Goal: Check status: Check status

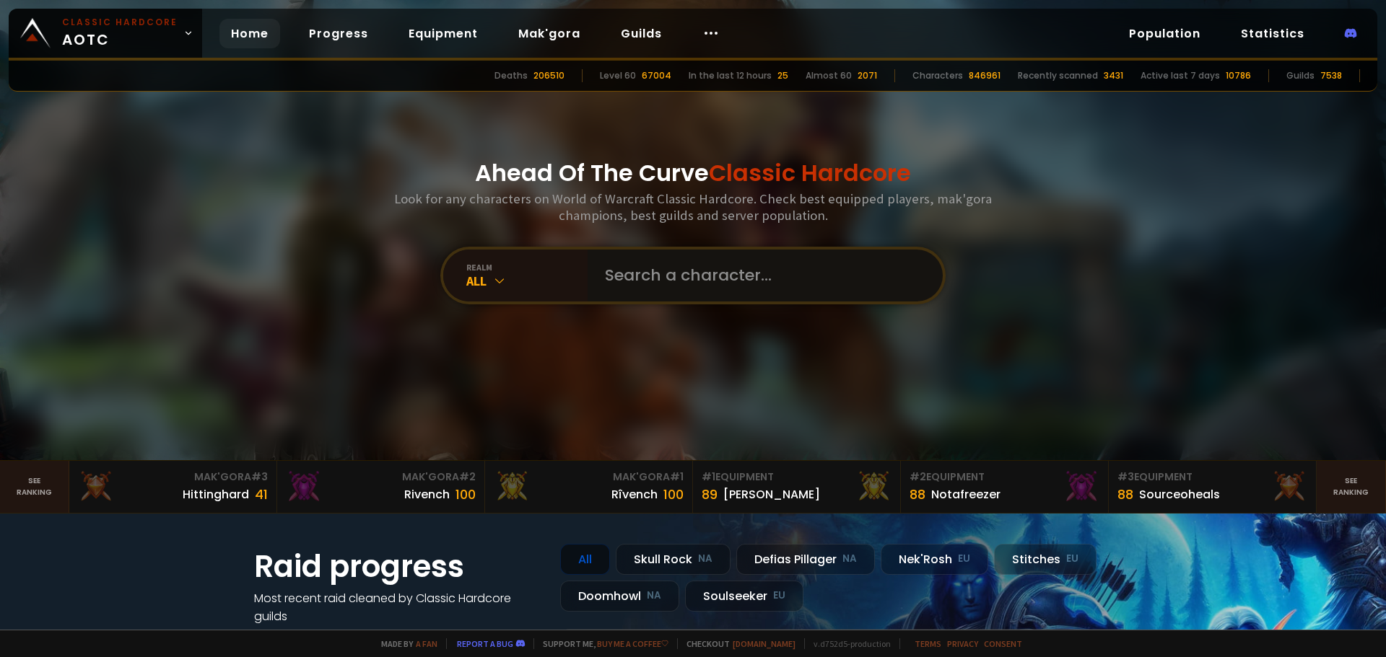
click at [713, 271] on input "text" at bounding box center [760, 276] width 329 height 52
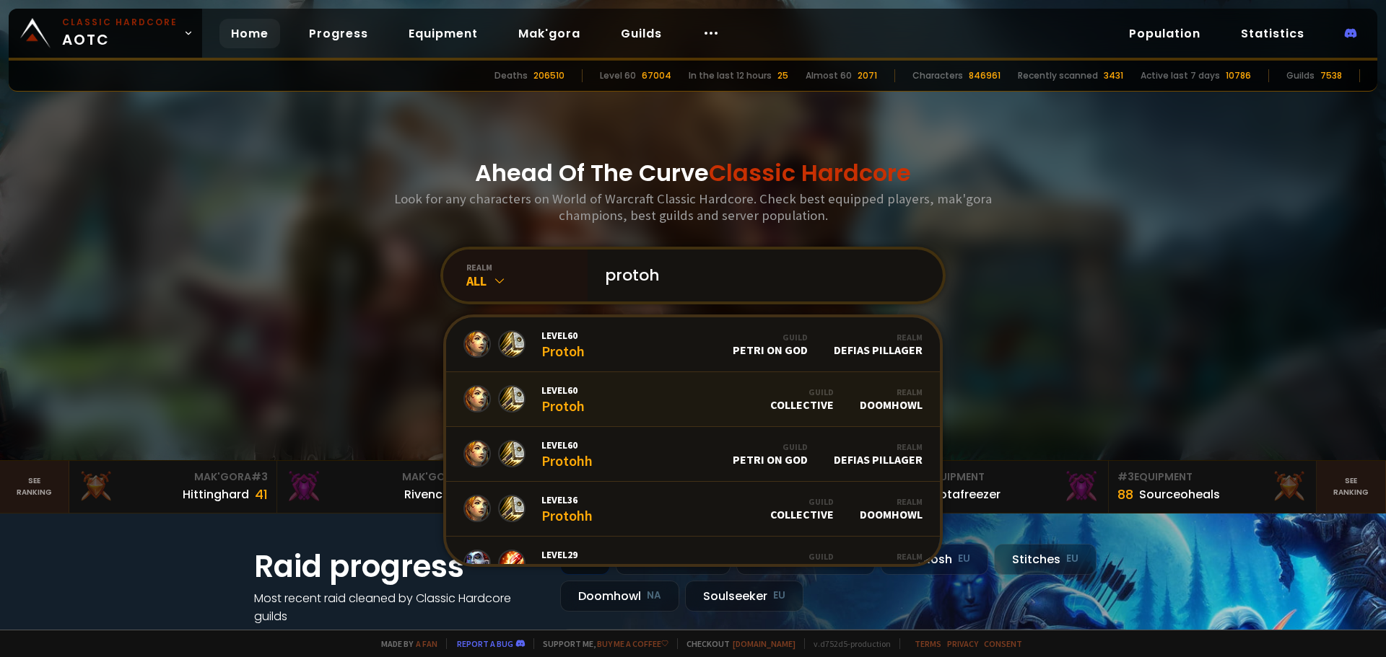
type input "protoh"
click at [582, 407] on link "Level 60 Protoh Guild Collective Realm Doomhowl" at bounding box center [693, 399] width 494 height 55
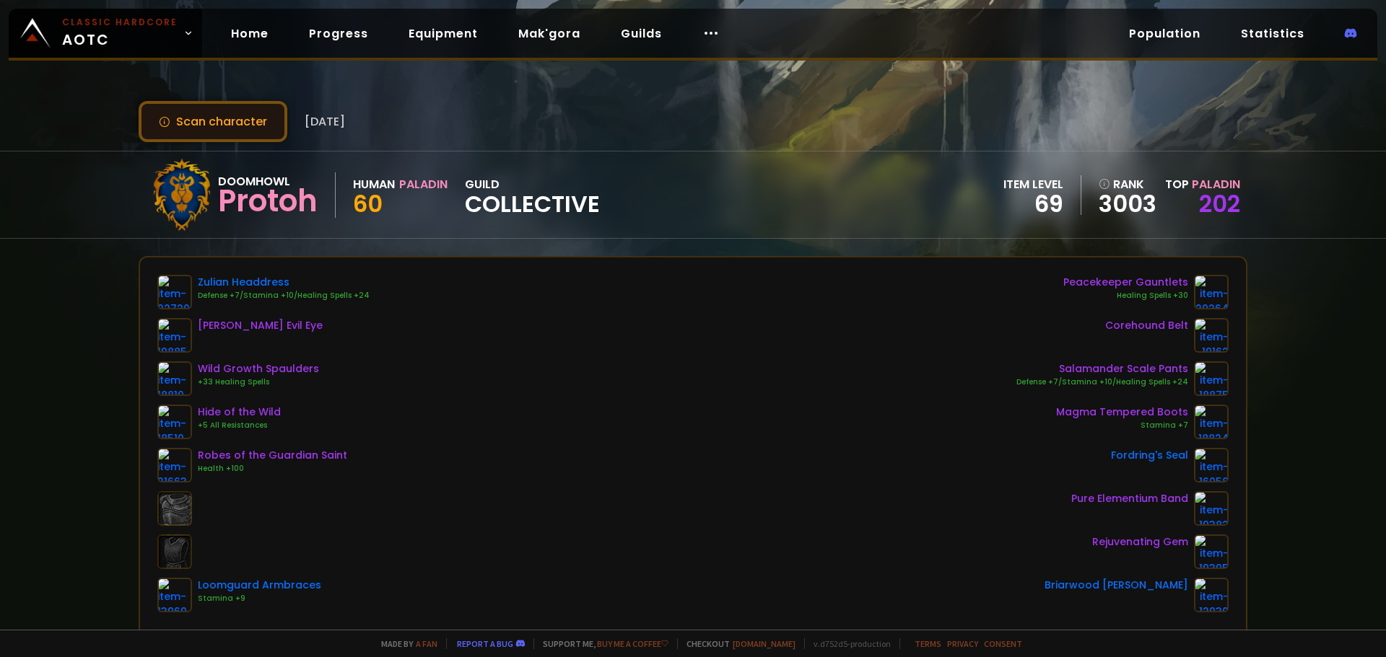
click at [241, 126] on button "Scan character" at bounding box center [213, 121] width 149 height 41
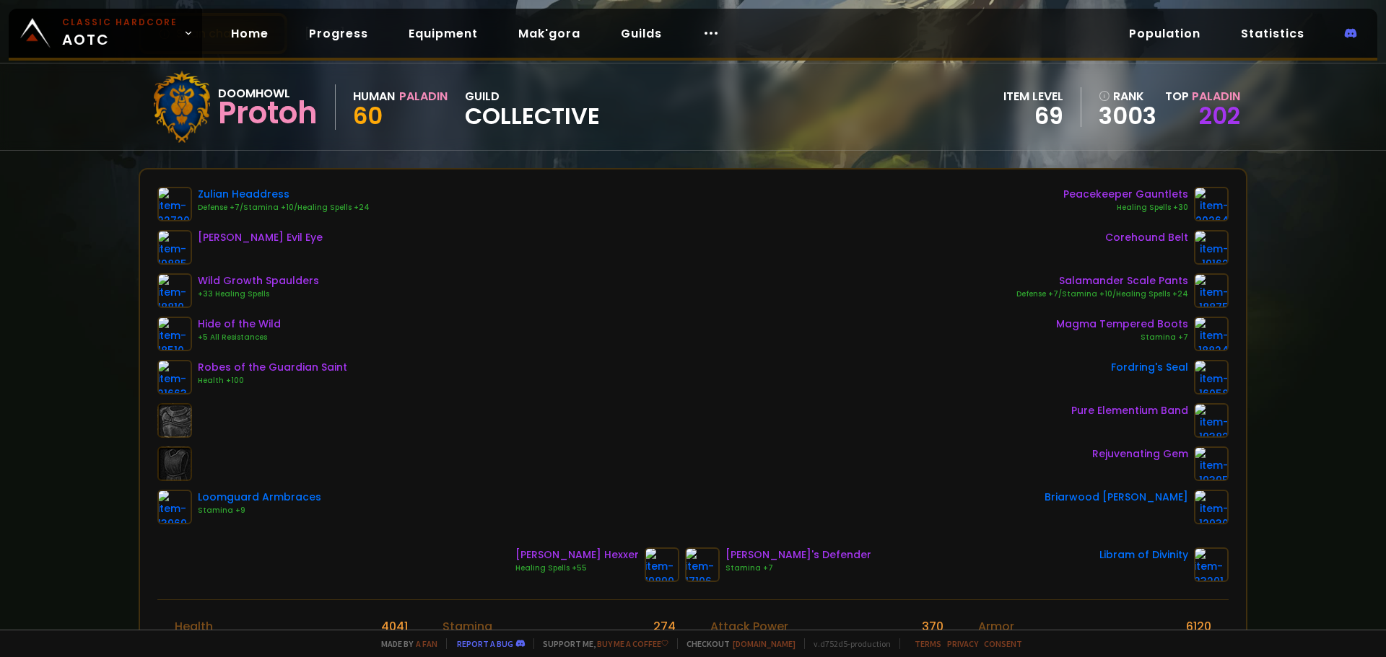
scroll to position [217, 0]
